Goal: Contribute content: Add original content to the website for others to see

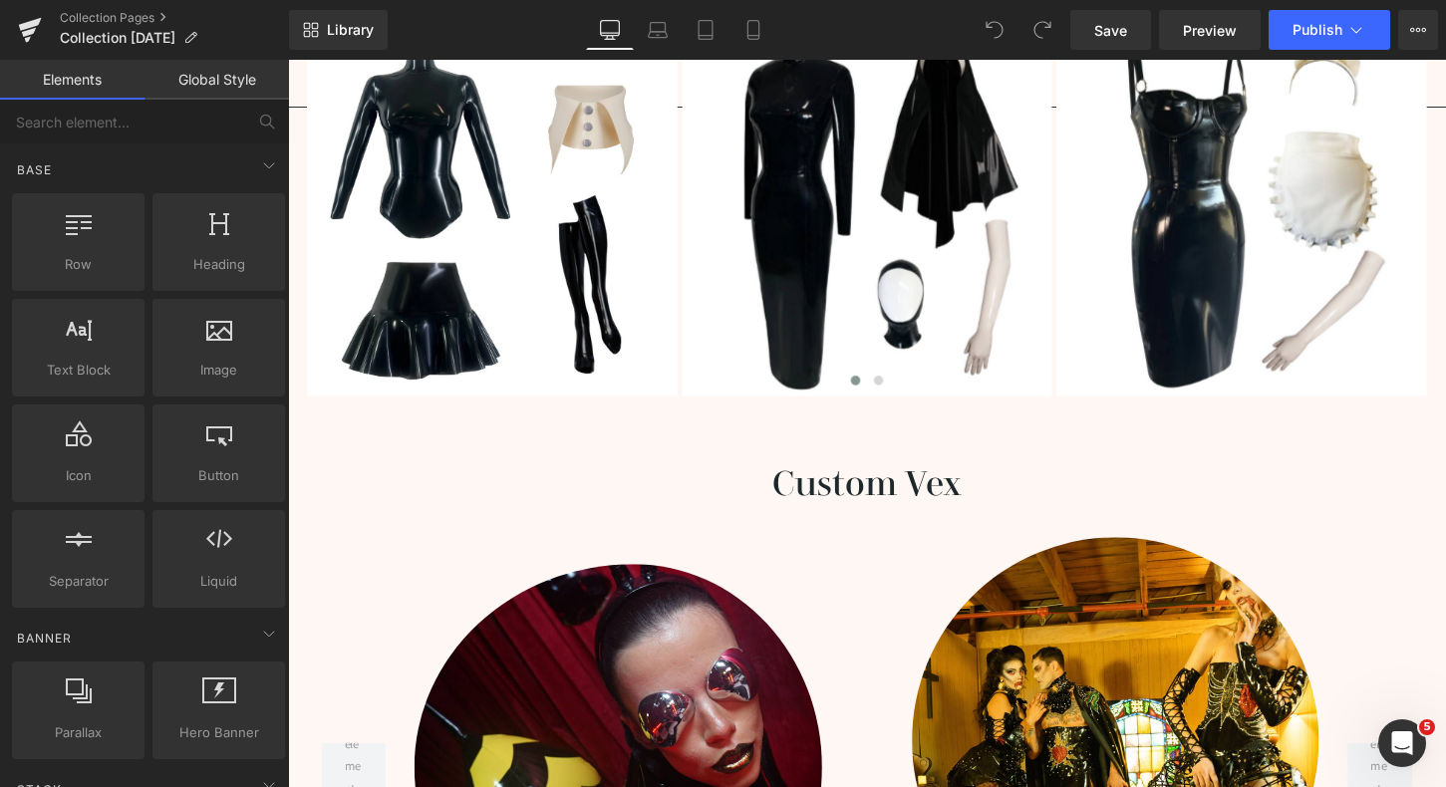
scroll to position [3213, 0]
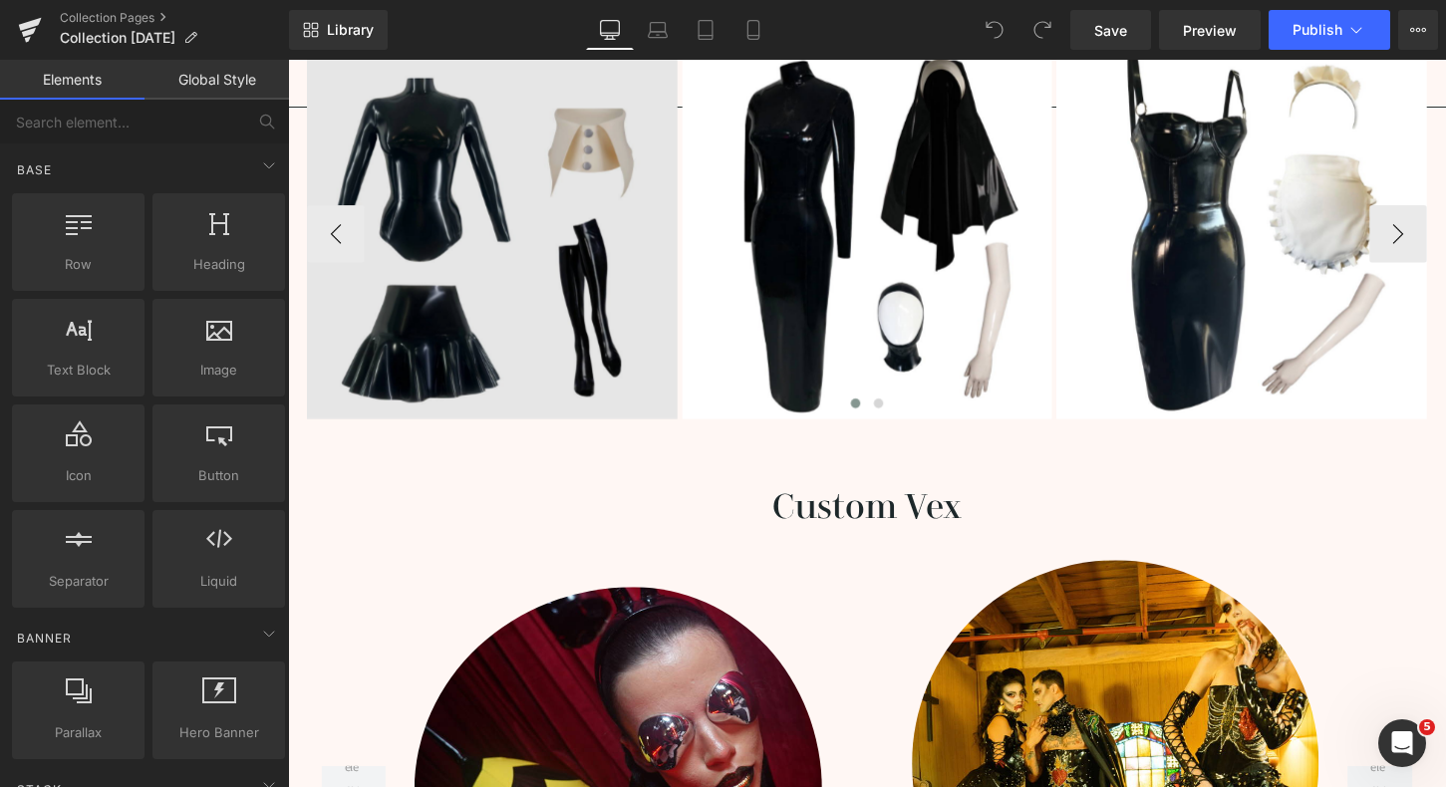
click at [500, 253] on img at bounding box center [501, 242] width 386 height 386
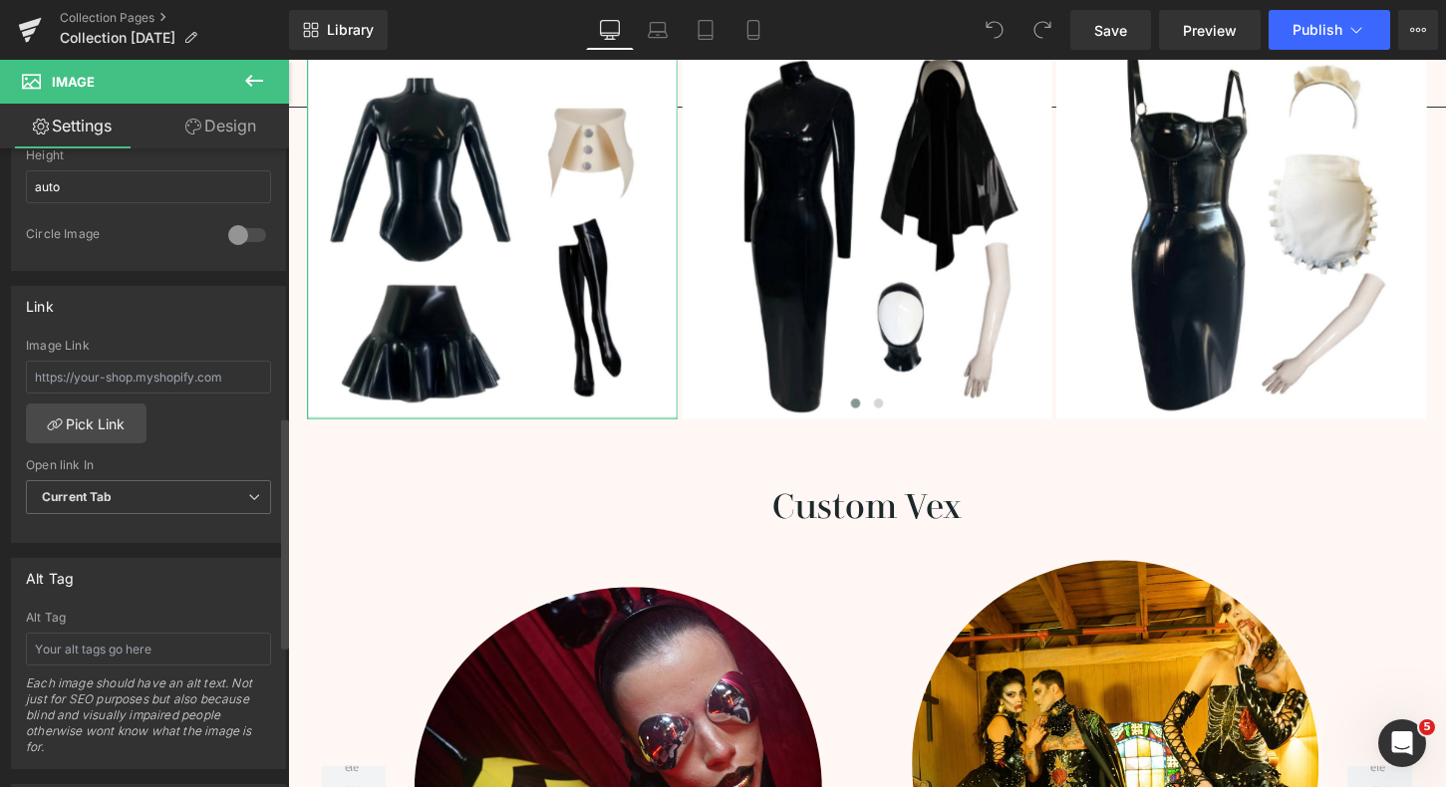
scroll to position [741, 0]
click at [166, 382] on input "text" at bounding box center [148, 373] width 245 height 33
paste input "[URL][DOMAIN_NAME][DATE]"
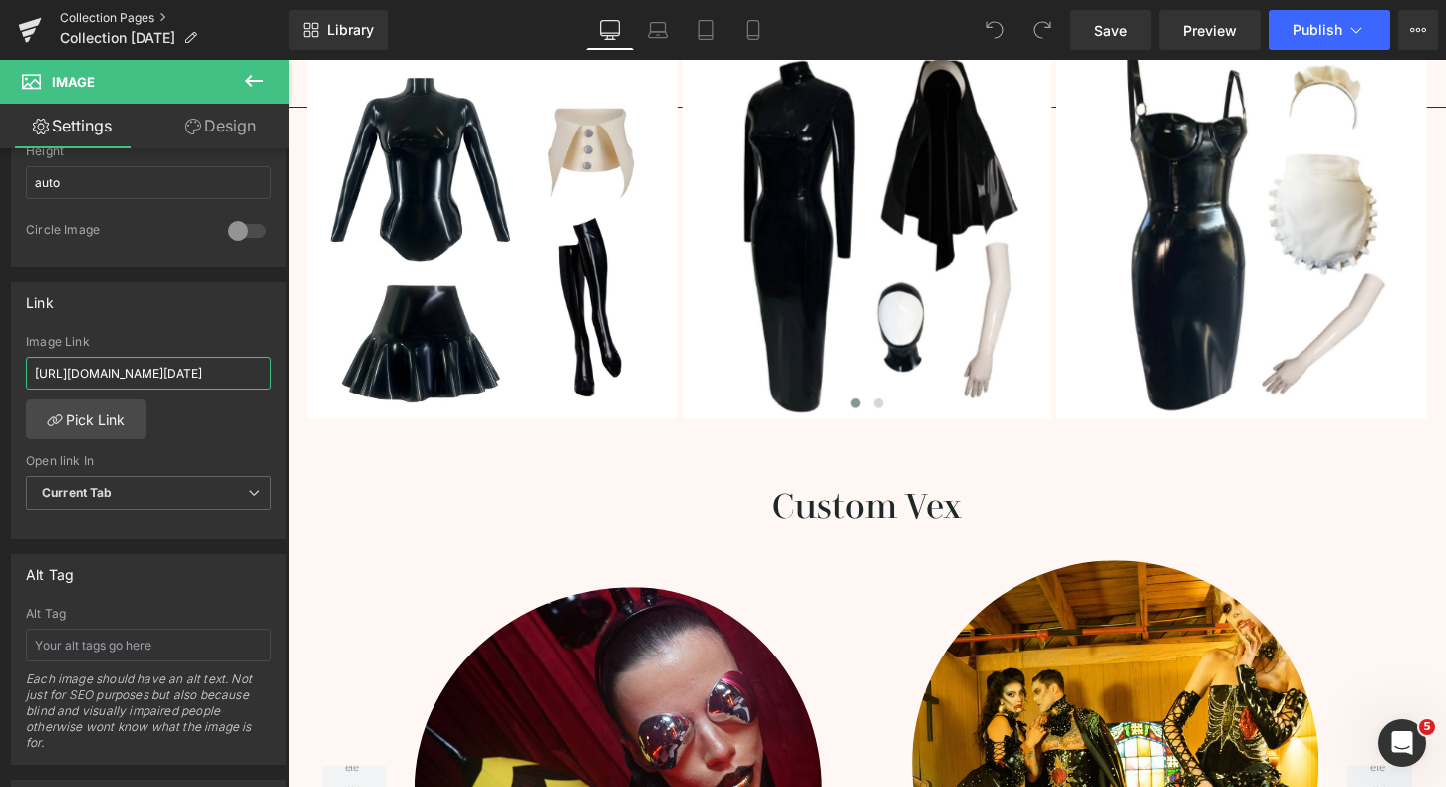
scroll to position [0, 99]
type input "[URL][DOMAIN_NAME][DATE]"
click at [249, 438] on div "Image Link [URL][DOMAIN_NAME][DATE] Pick Link Current Tab New Tab Open link In …" at bounding box center [148, 437] width 273 height 204
drag, startPoint x: 1115, startPoint y: 33, endPoint x: 851, endPoint y: 123, distance: 278.9
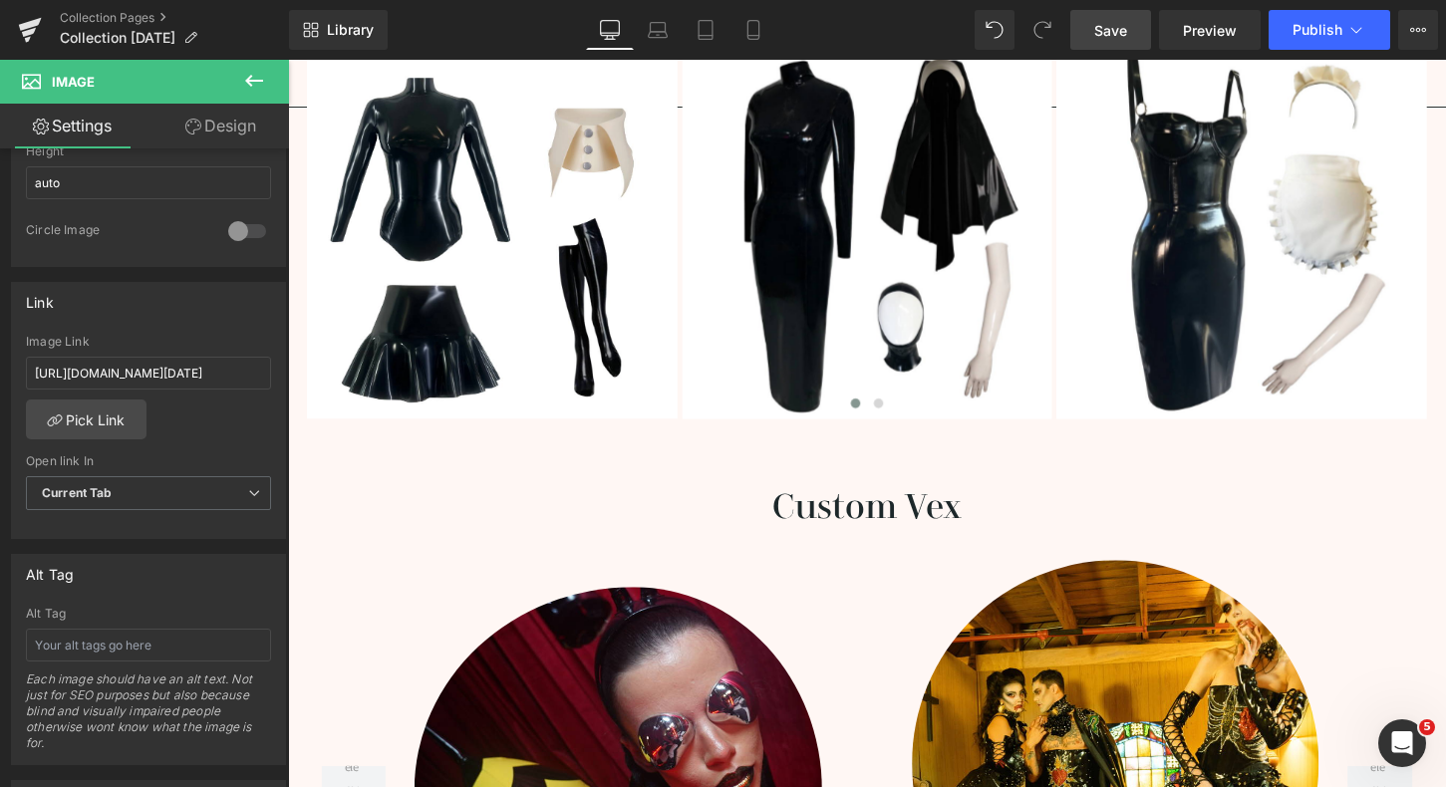
click at [1115, 33] on span "Save" at bounding box center [1110, 30] width 33 height 21
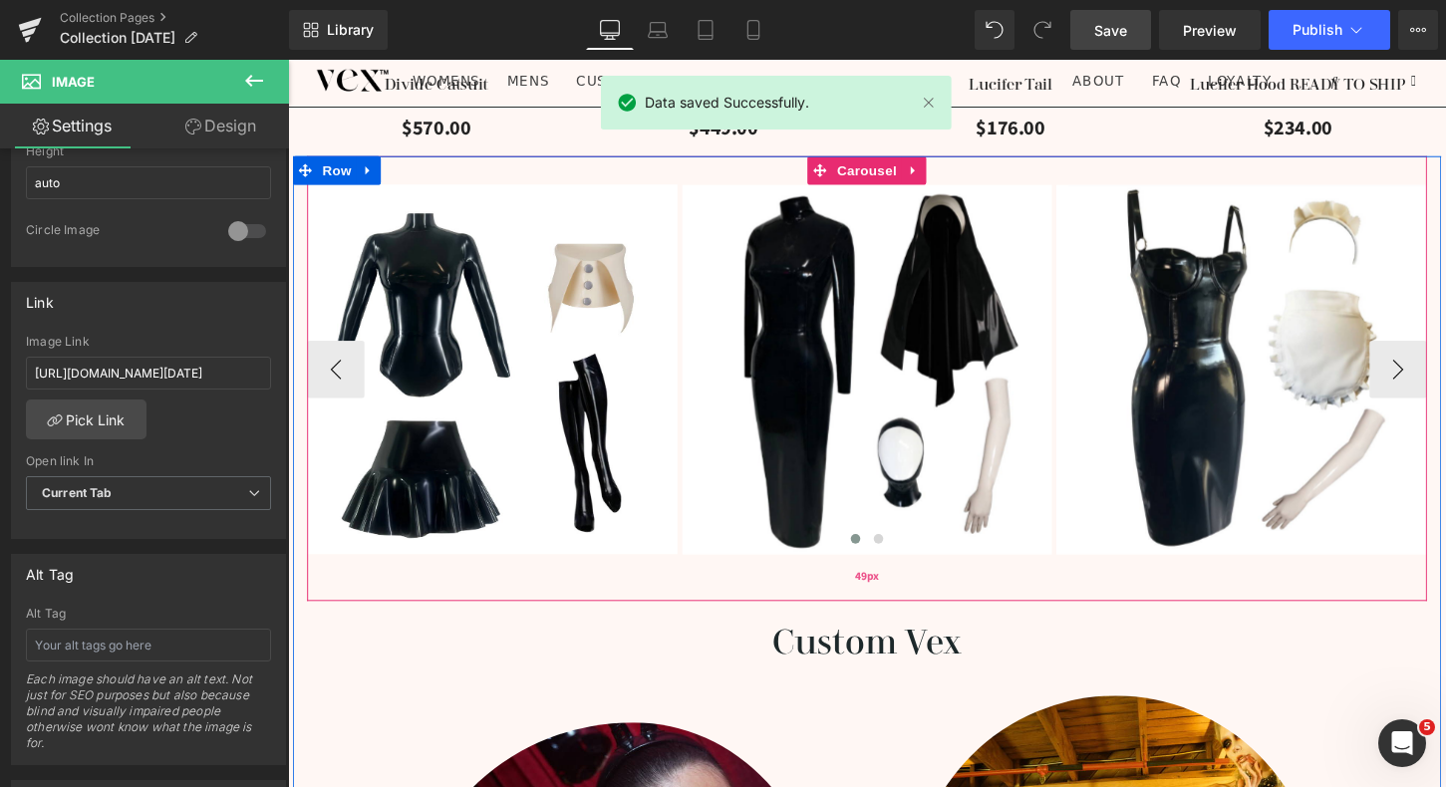
scroll to position [3069, 0]
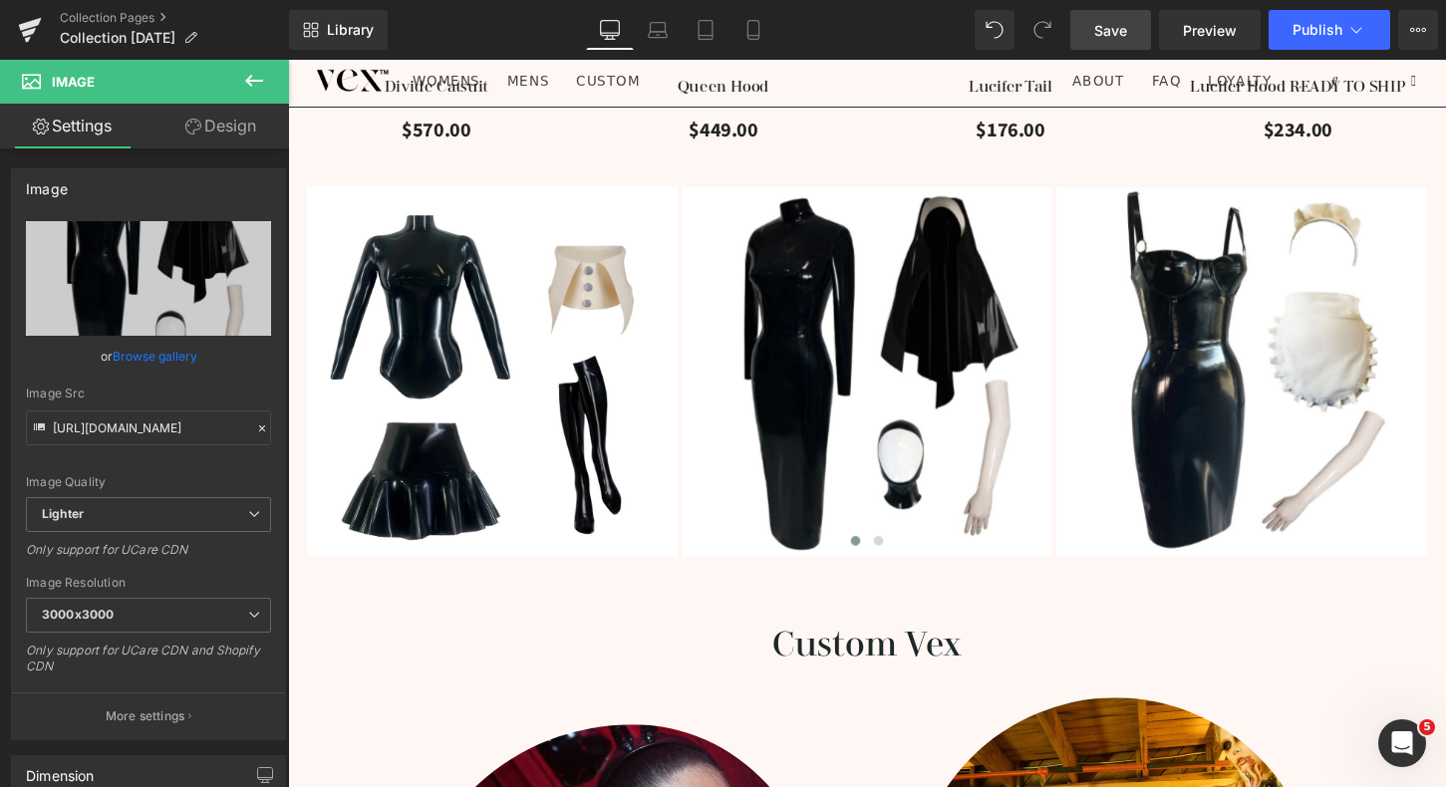
drag, startPoint x: 690, startPoint y: 313, endPoint x: 1410, endPoint y: 45, distance: 768.7
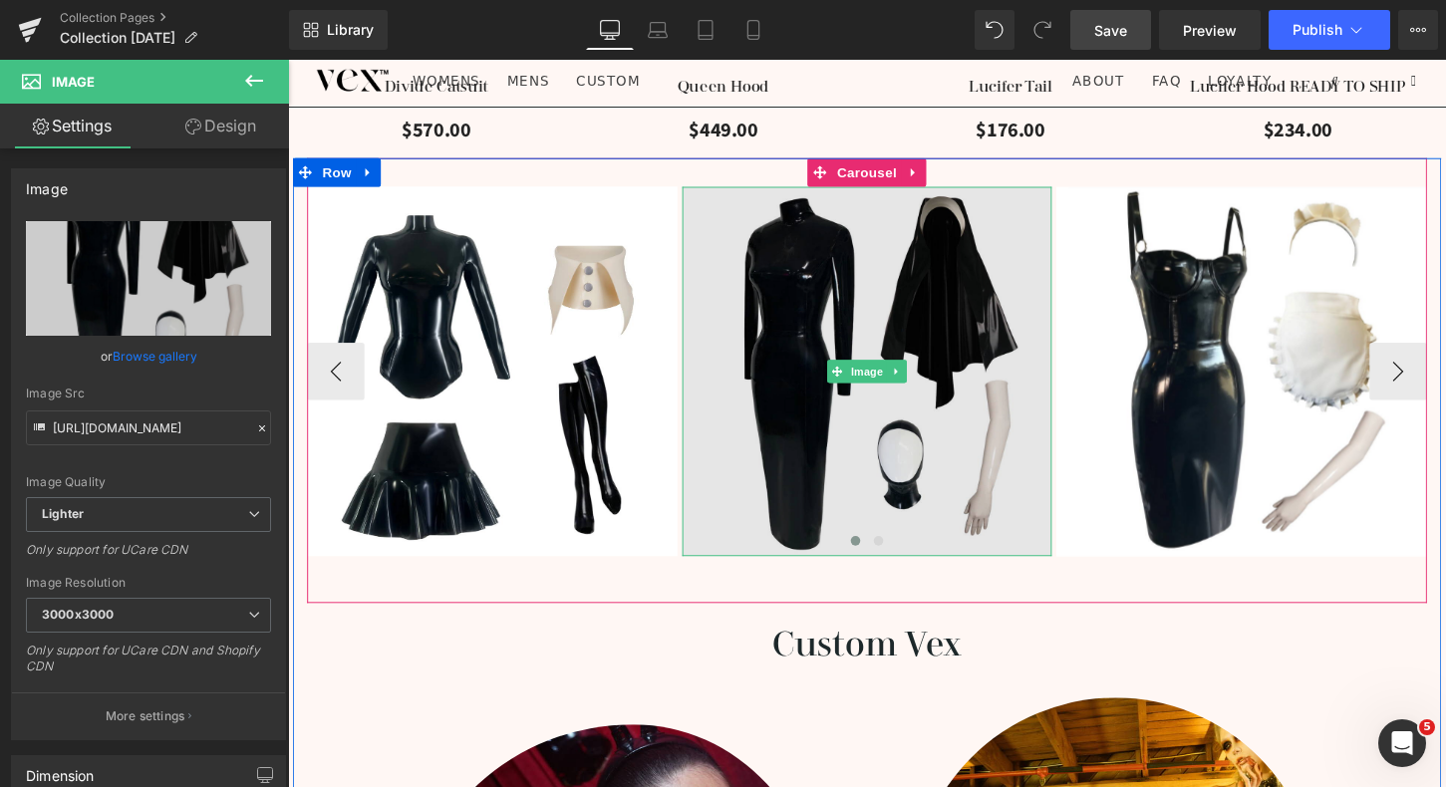
click at [896, 431] on img at bounding box center [892, 385] width 386 height 386
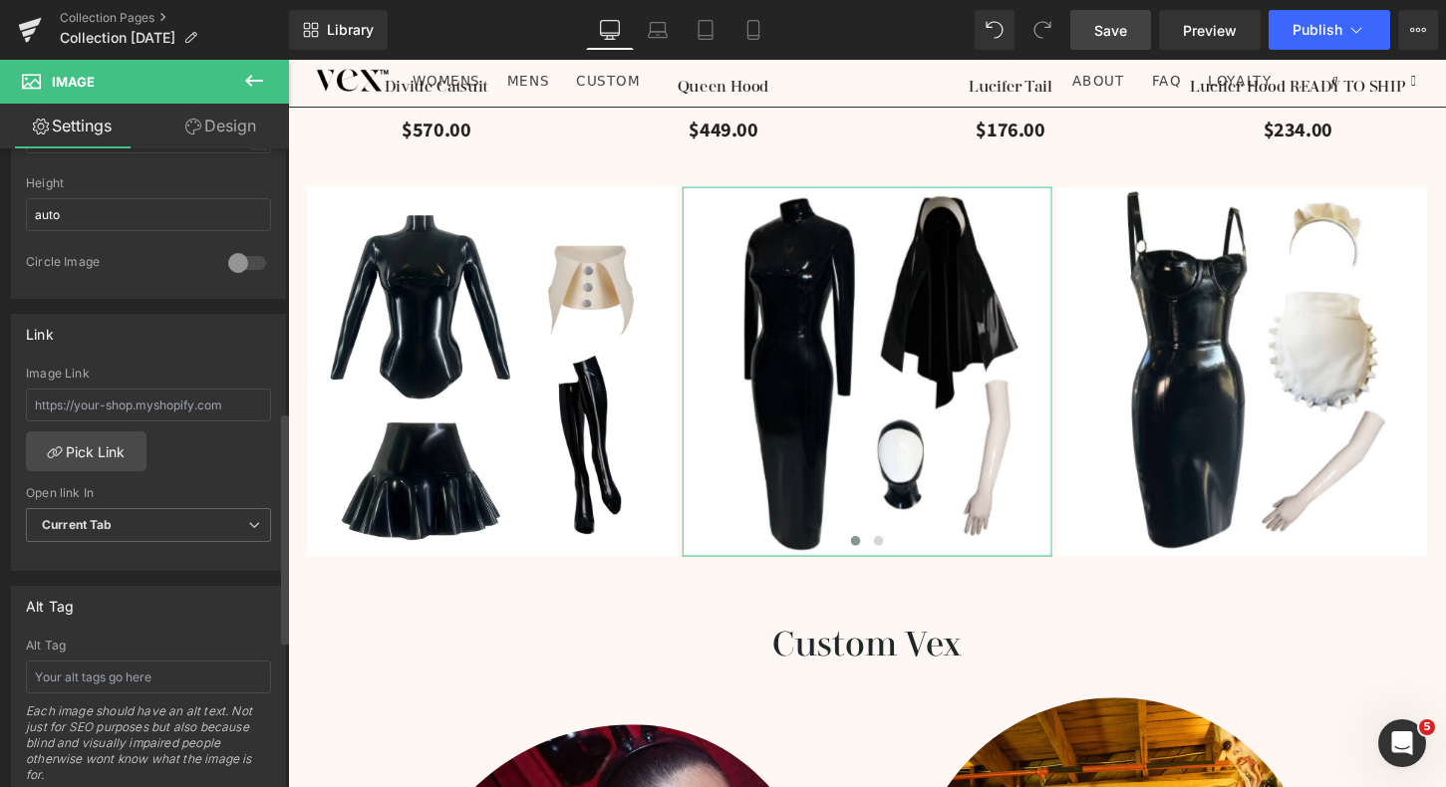
scroll to position [748, 0]
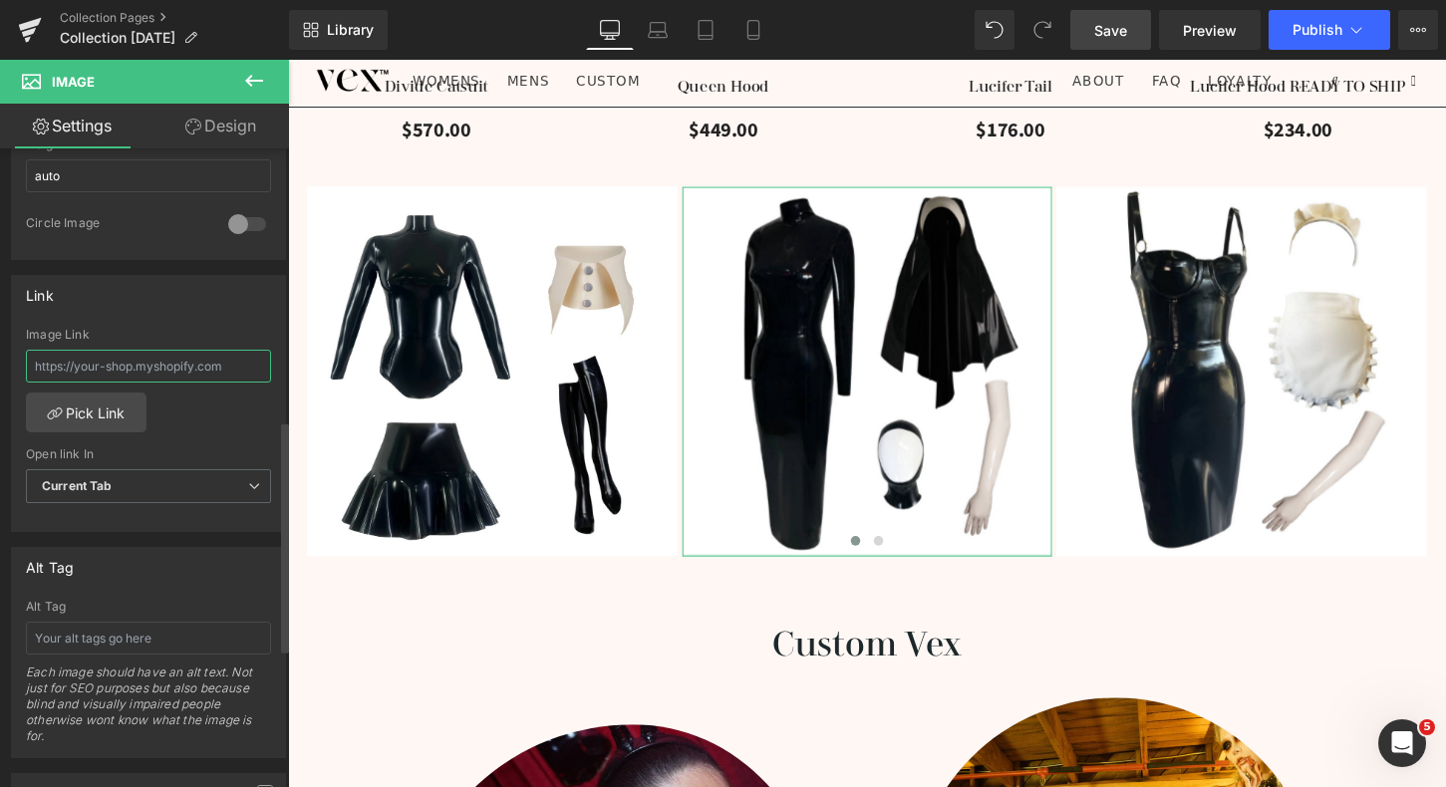
click at [187, 364] on input "text" at bounding box center [148, 366] width 245 height 33
paste input "[URL][DOMAIN_NAME][DATE]"
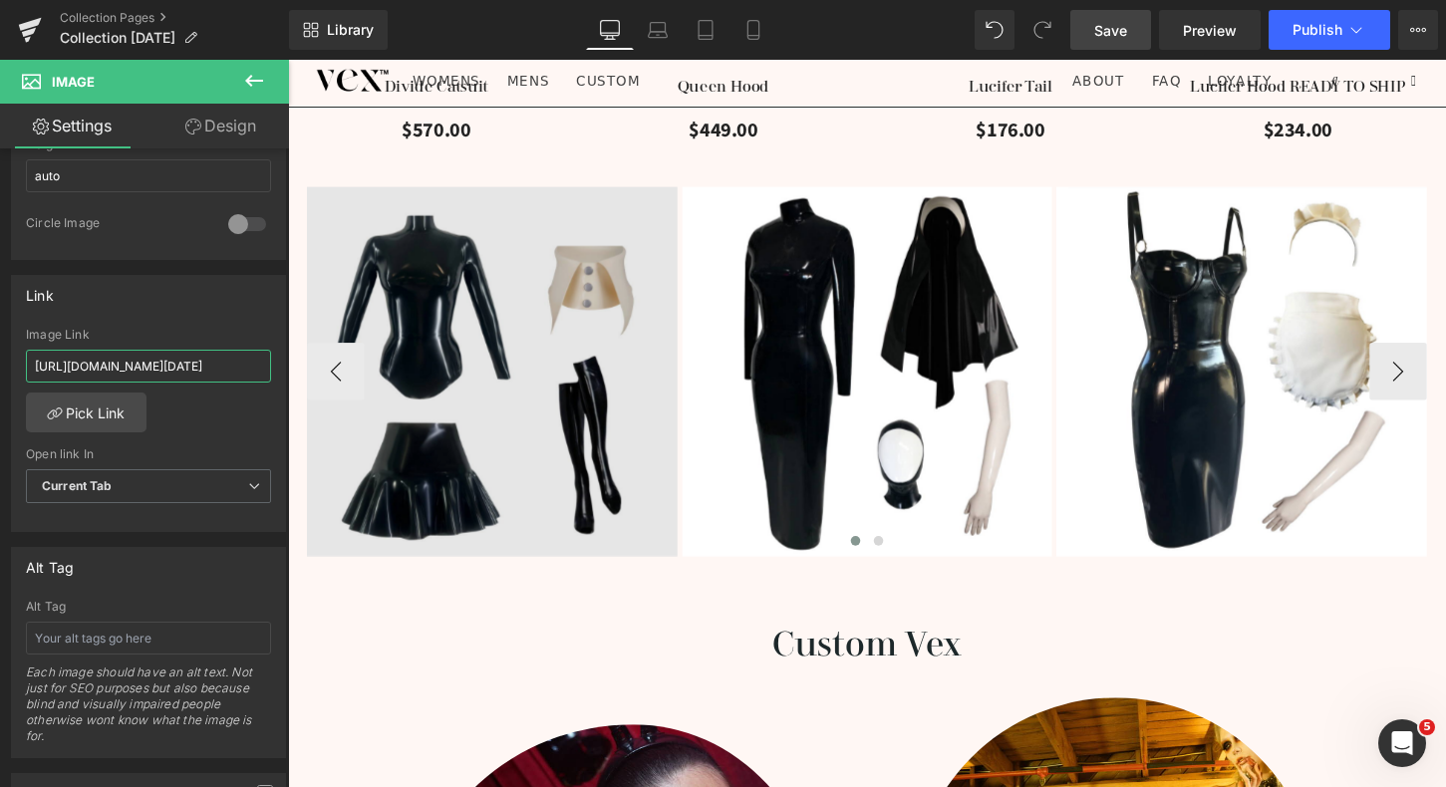
scroll to position [0, 267]
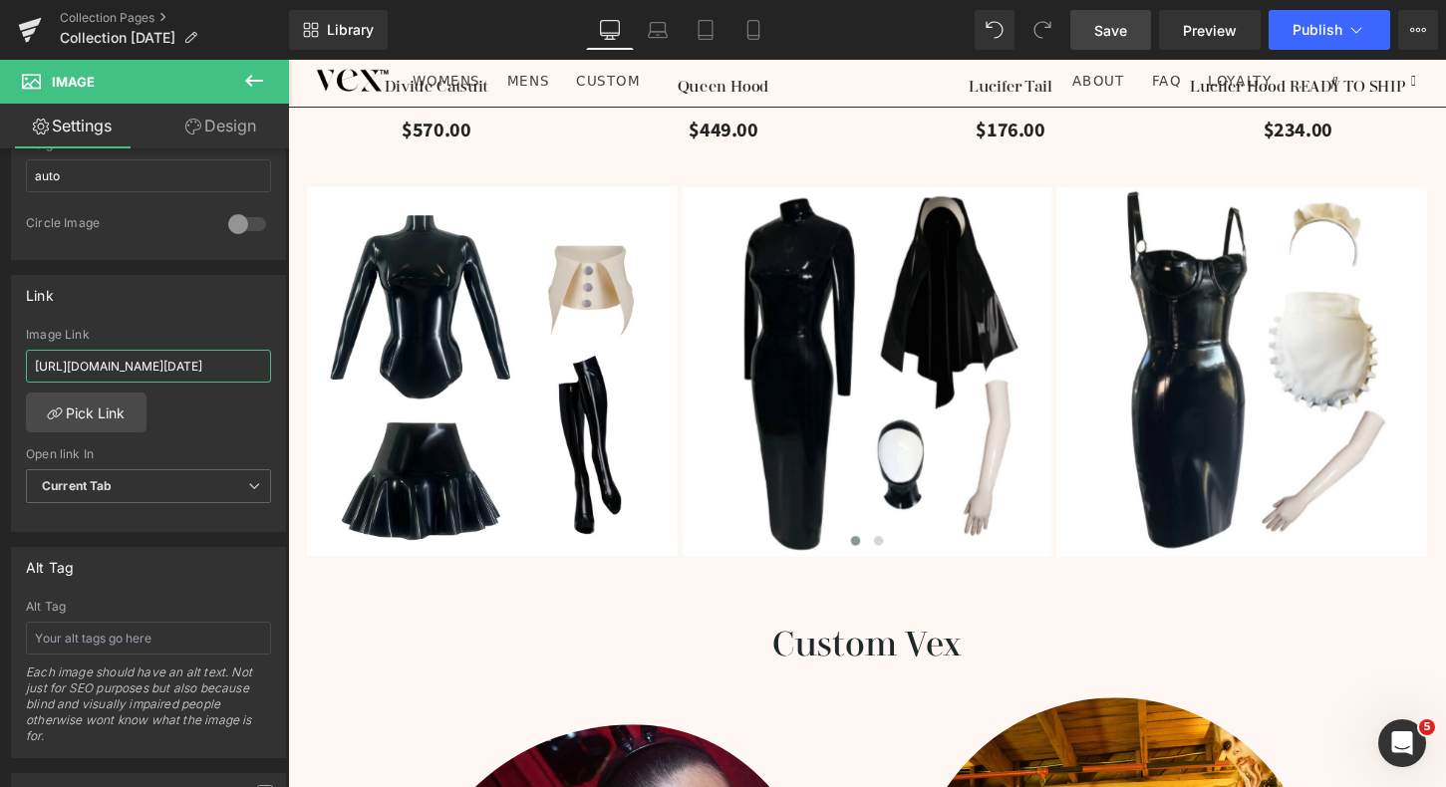
type input "[URL][DOMAIN_NAME][DATE]"
click at [1116, 37] on span "Save" at bounding box center [1110, 30] width 33 height 21
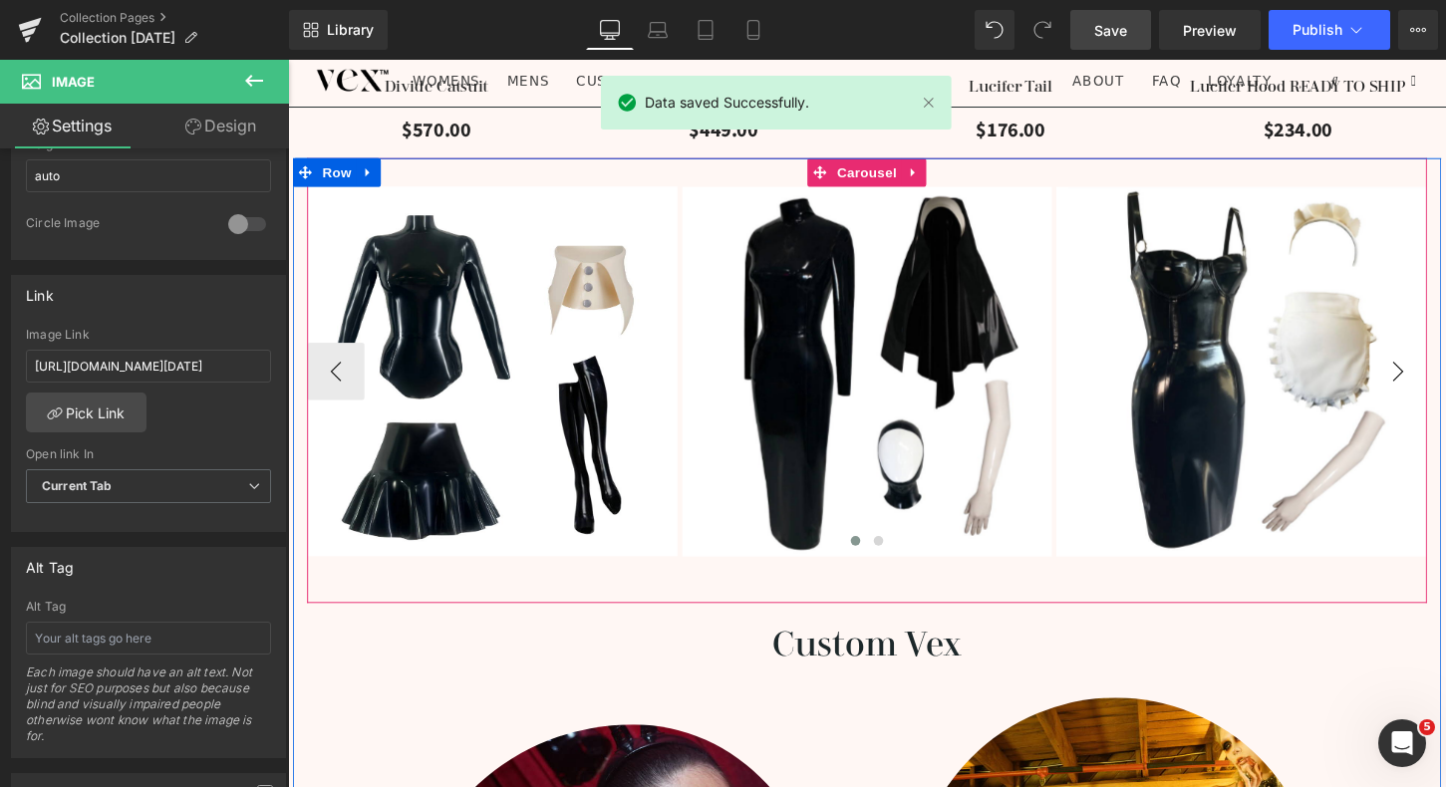
click at [1445, 384] on button "›" at bounding box center [1444, 385] width 60 height 60
